Goal: Information Seeking & Learning: Check status

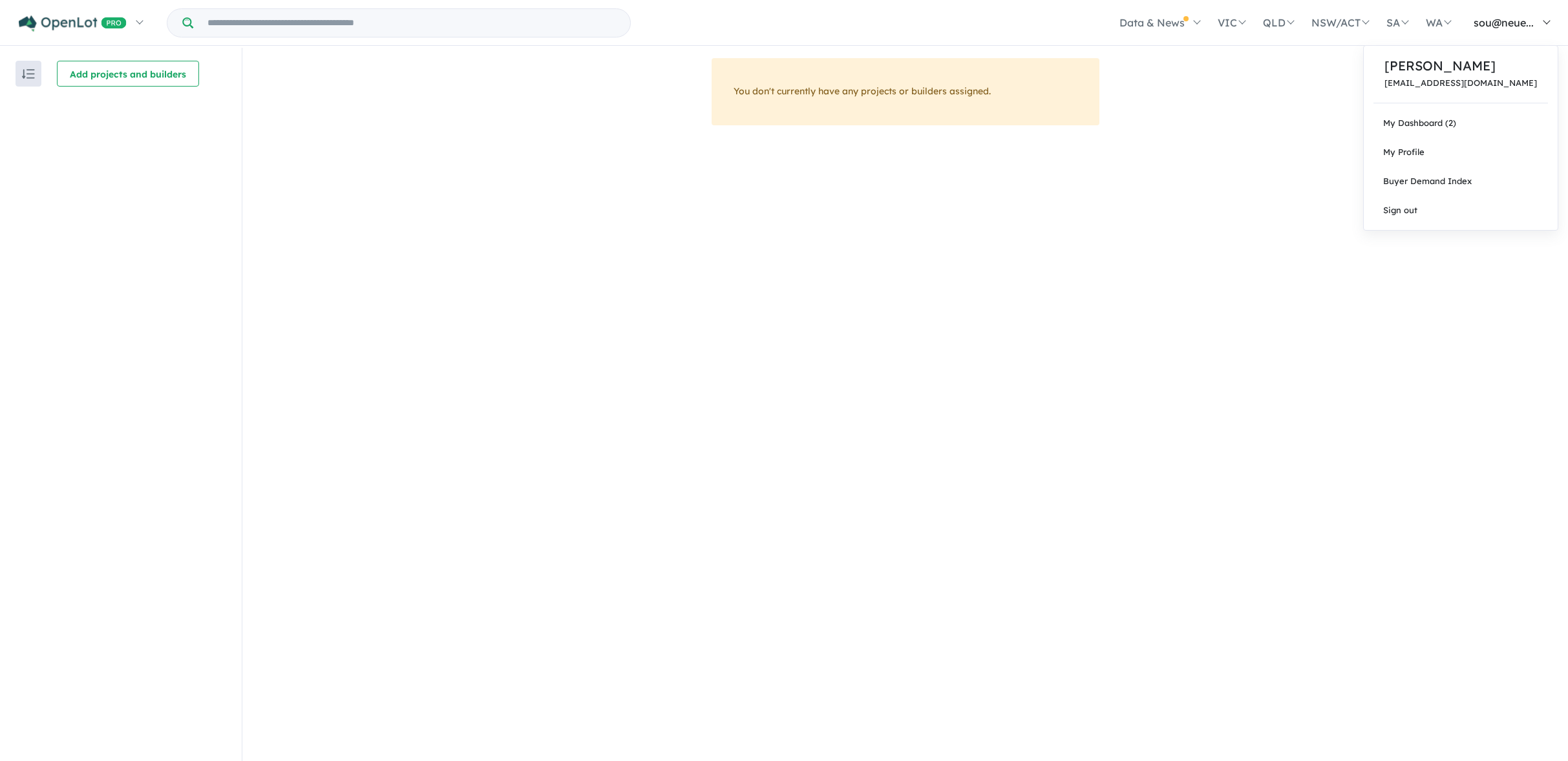
click at [1505, 23] on span "sou@neue..." at bounding box center [1504, 23] width 60 height 13
click at [1480, 120] on link "My Dashboard (2)" at bounding box center [1461, 123] width 194 height 29
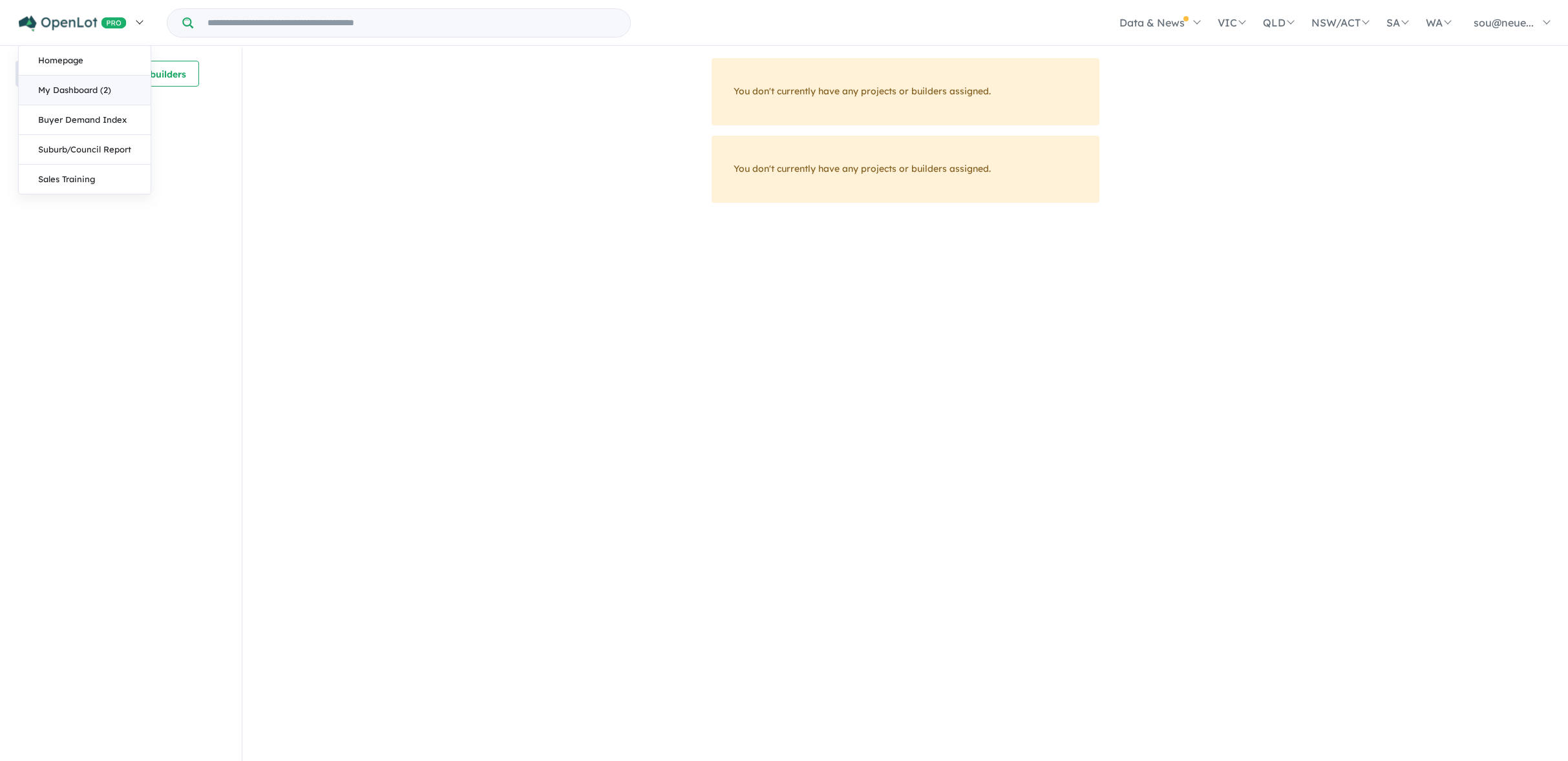
click at [73, 89] on link "My Dashboard (2)" at bounding box center [84, 90] width 132 height 30
click at [78, 59] on link "Homepage" at bounding box center [84, 61] width 132 height 30
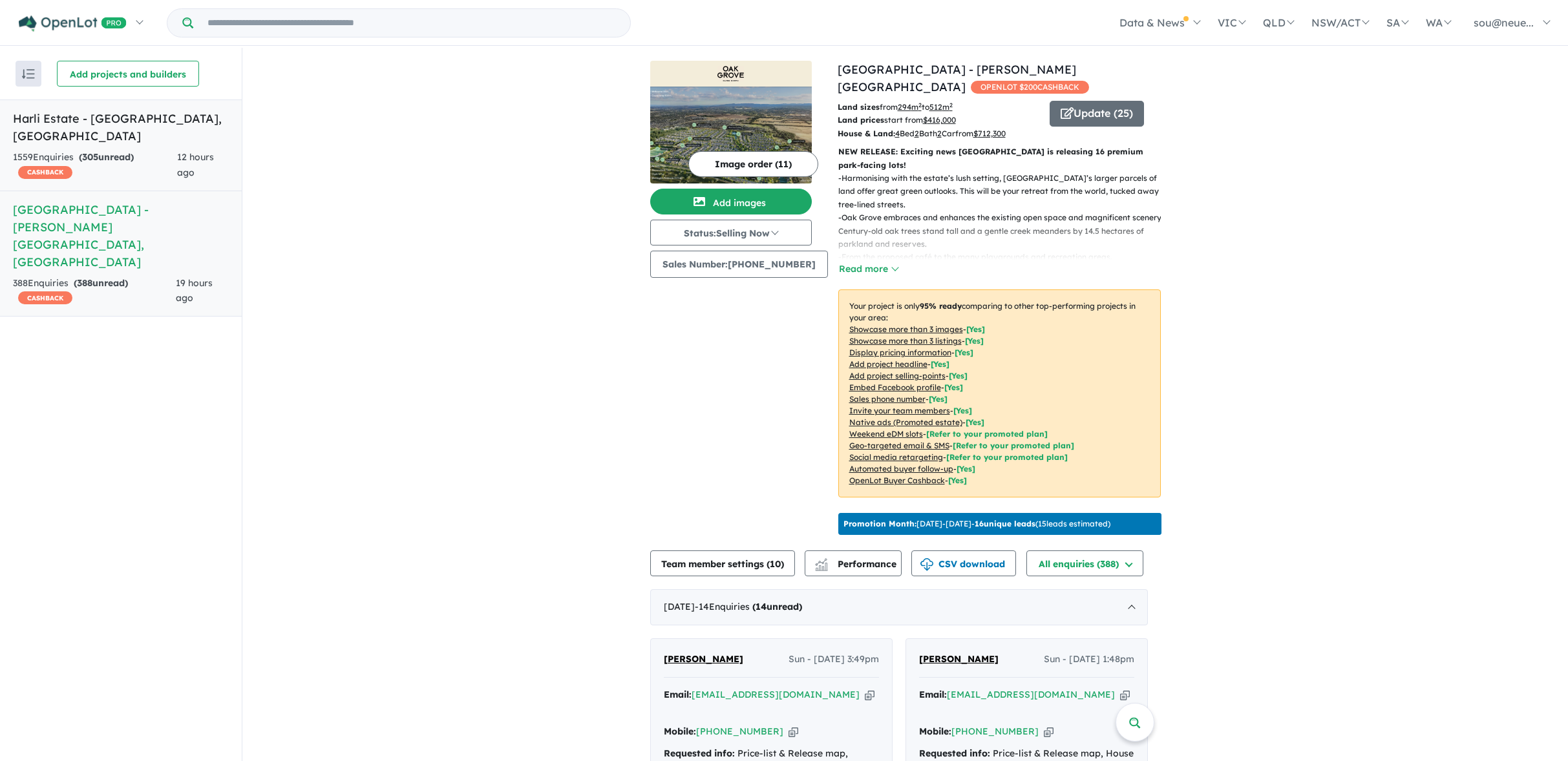
click at [128, 151] on strong "( 305 unread)" at bounding box center [106, 157] width 55 height 11
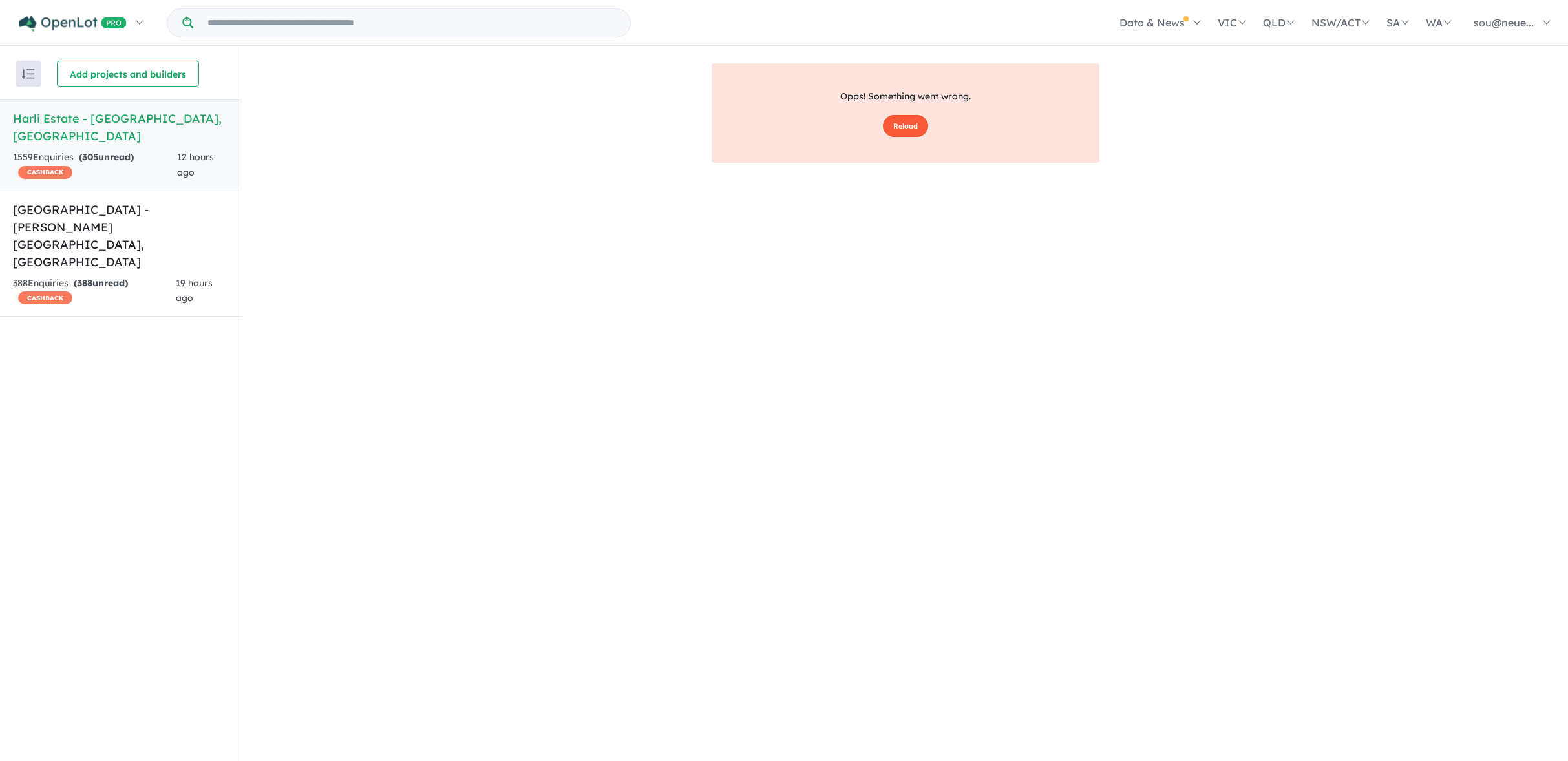
click at [897, 126] on button "Reload" at bounding box center [906, 127] width 46 height 23
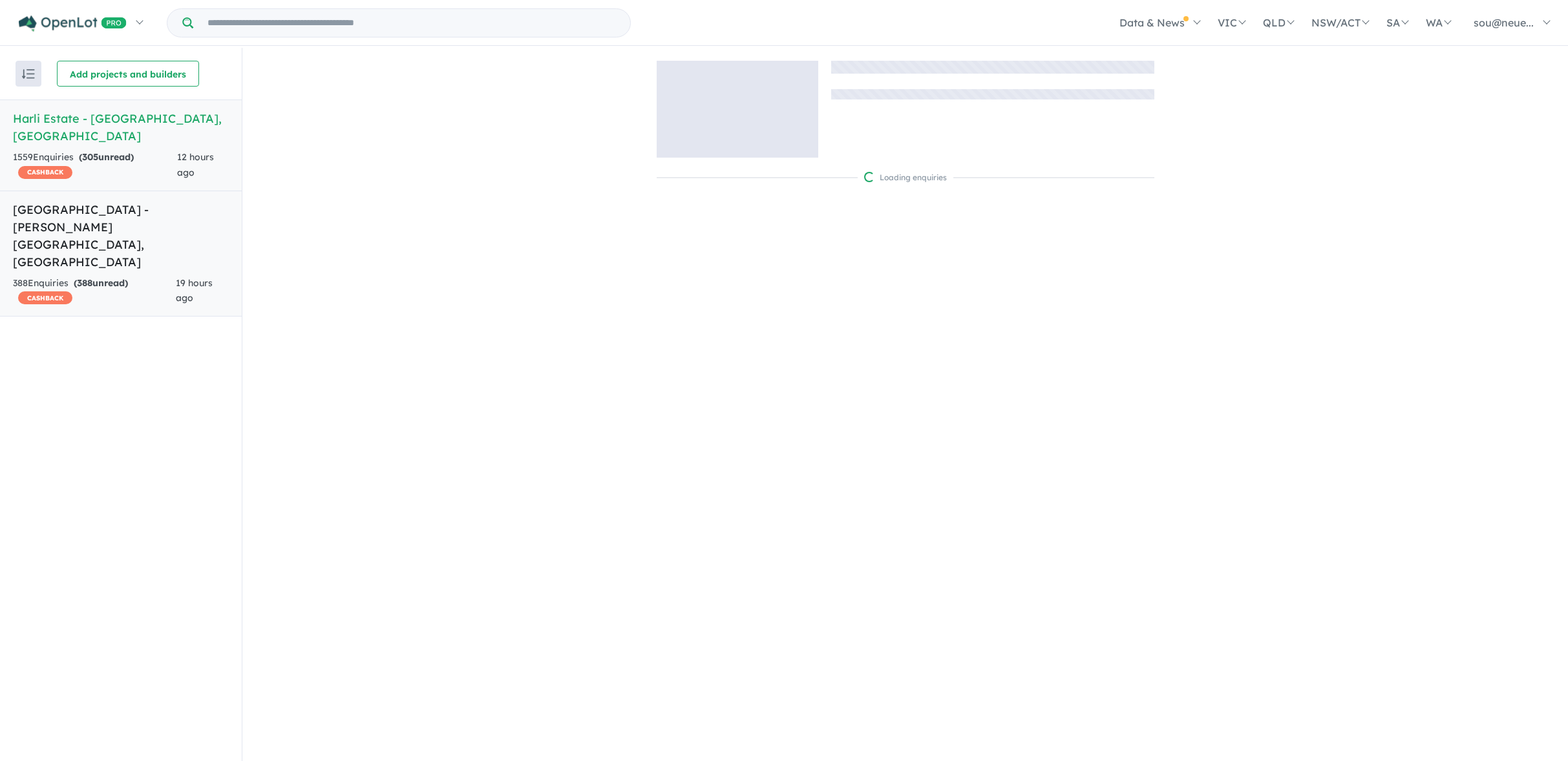
click at [66, 276] on div "388 Enquir ies ( 388 unread) CASHBACK" at bounding box center [94, 292] width 163 height 31
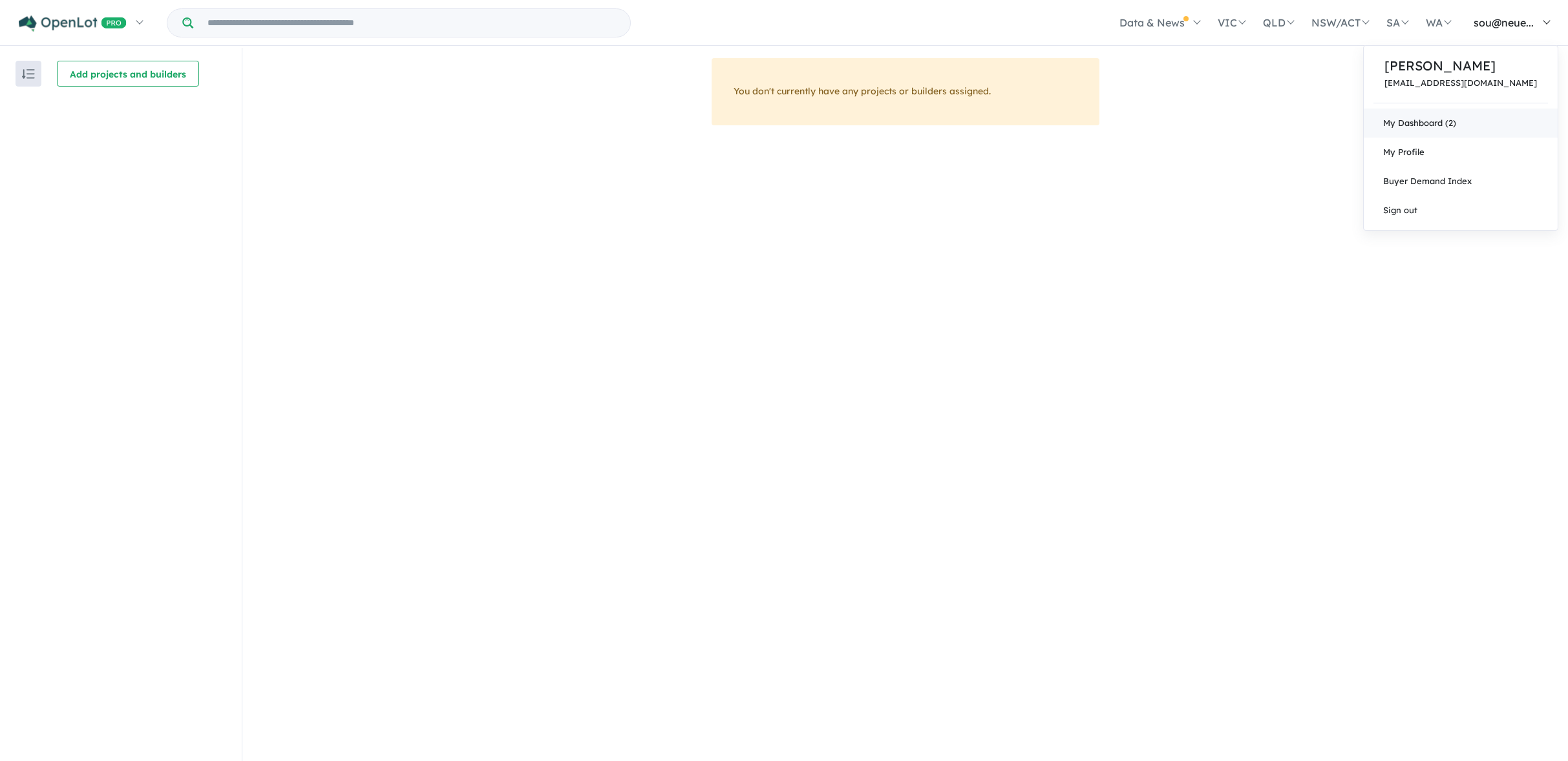
click at [1465, 125] on link "My Dashboard (2)" at bounding box center [1461, 123] width 194 height 29
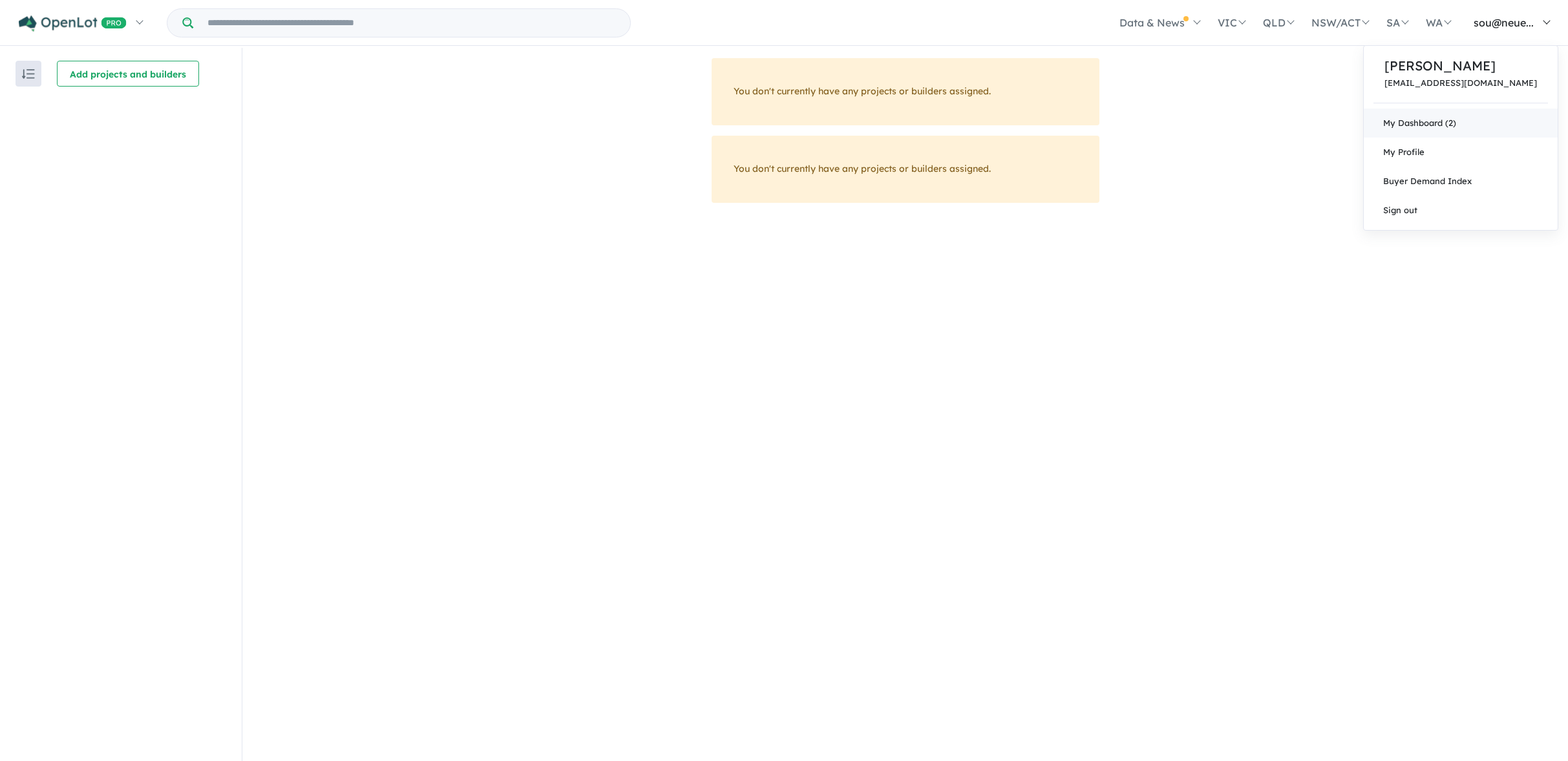
click at [1473, 123] on link "My Dashboard (2)" at bounding box center [1461, 123] width 194 height 29
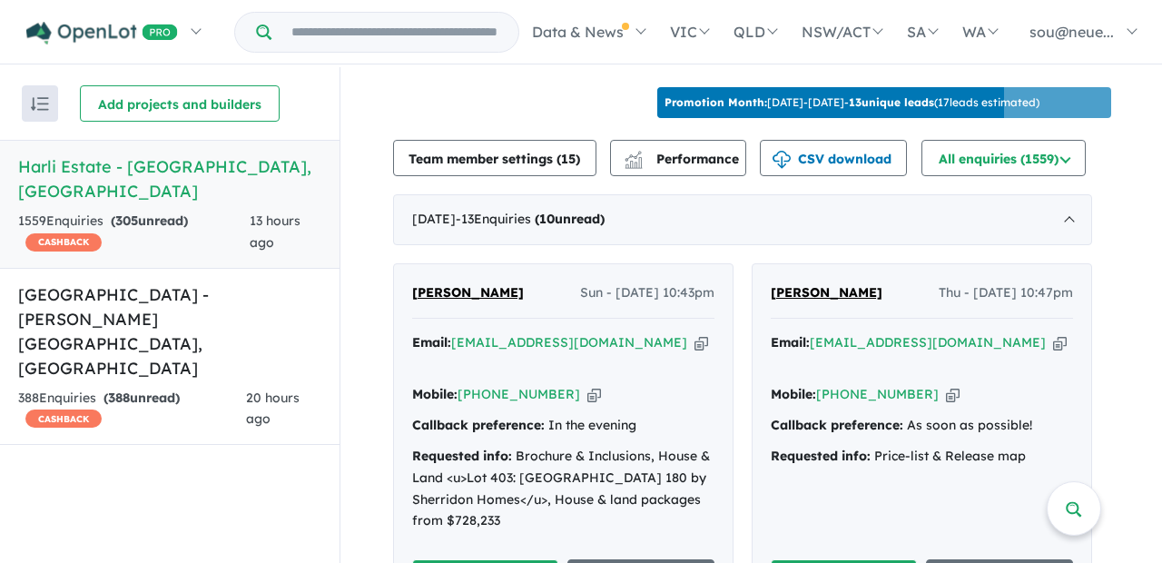
scroll to position [633, 0]
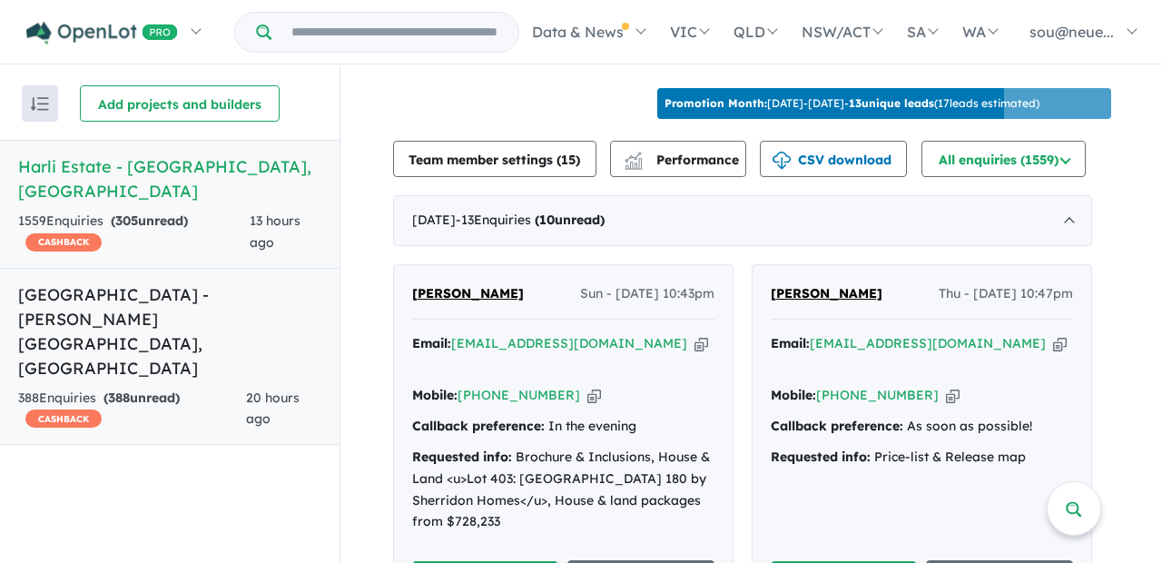
click at [110, 388] on div "388 Enquir ies ( 388 unread) CASHBACK" at bounding box center [132, 410] width 228 height 44
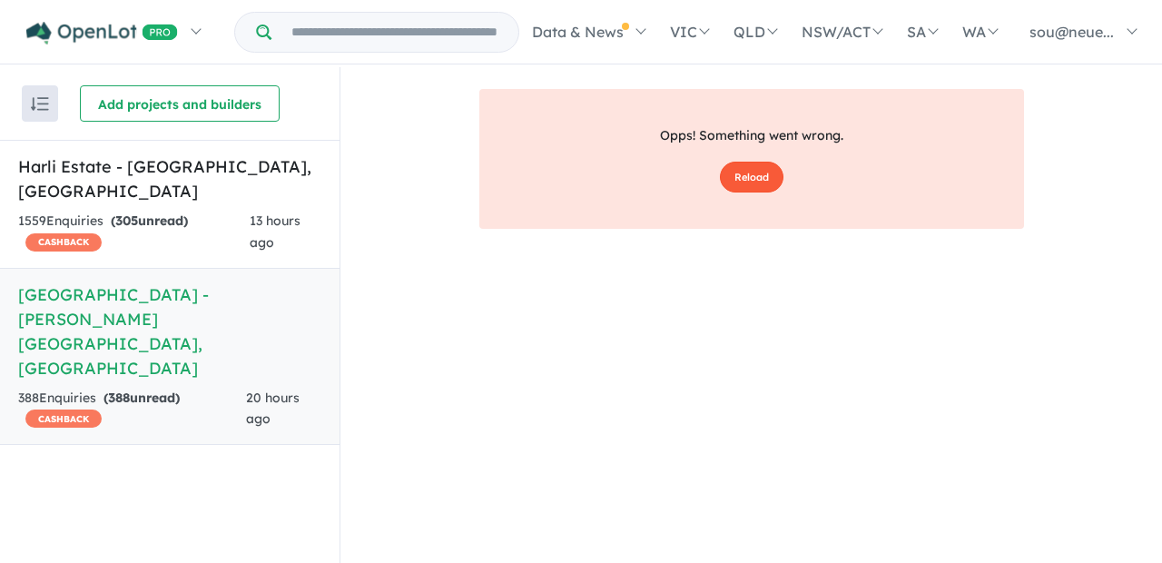
click at [744, 181] on button "Reload" at bounding box center [752, 178] width 64 height 32
